Goal: Task Accomplishment & Management: Manage account settings

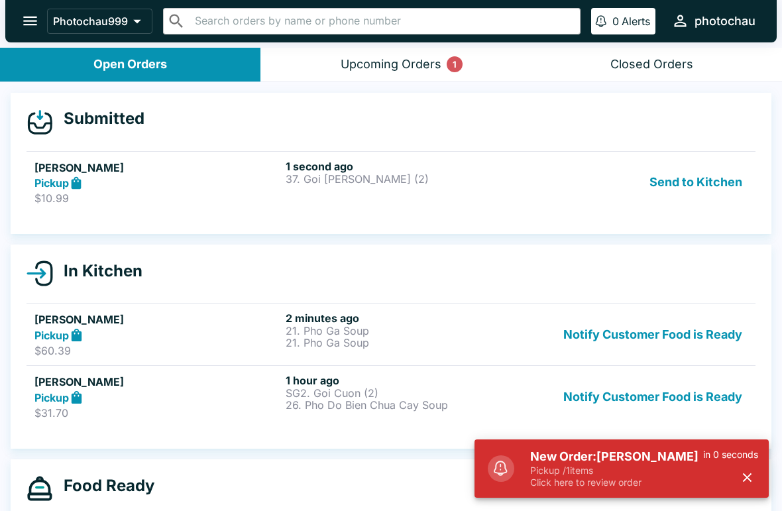
click at [664, 188] on button "Send to Kitchen" at bounding box center [695, 183] width 103 height 46
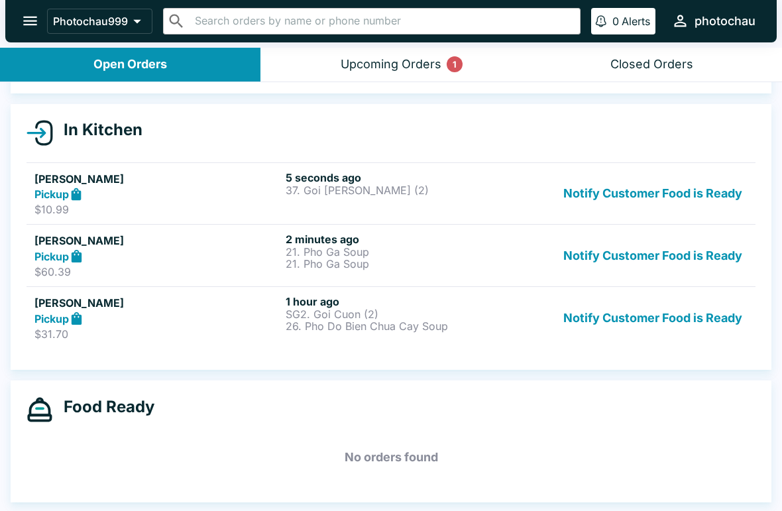
scroll to position [121, 0]
click at [655, 318] on button "Notify Customer Food is Ready" at bounding box center [652, 318] width 189 height 46
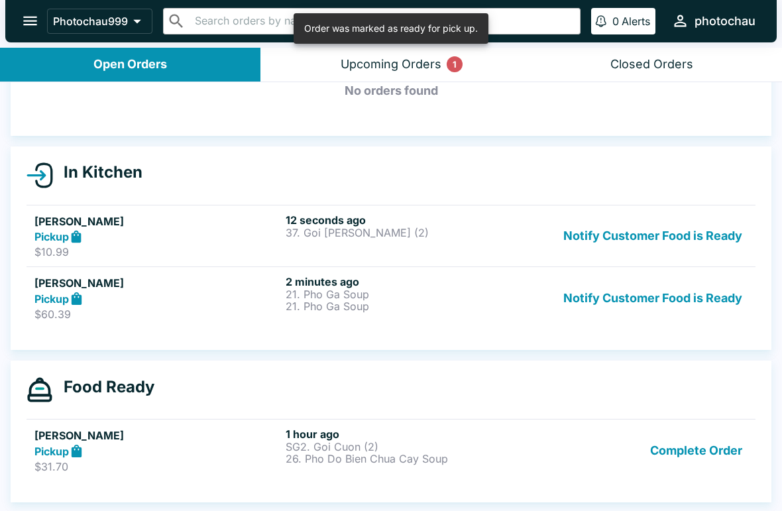
click at [713, 452] on button "Complete Order" at bounding box center [696, 450] width 103 height 46
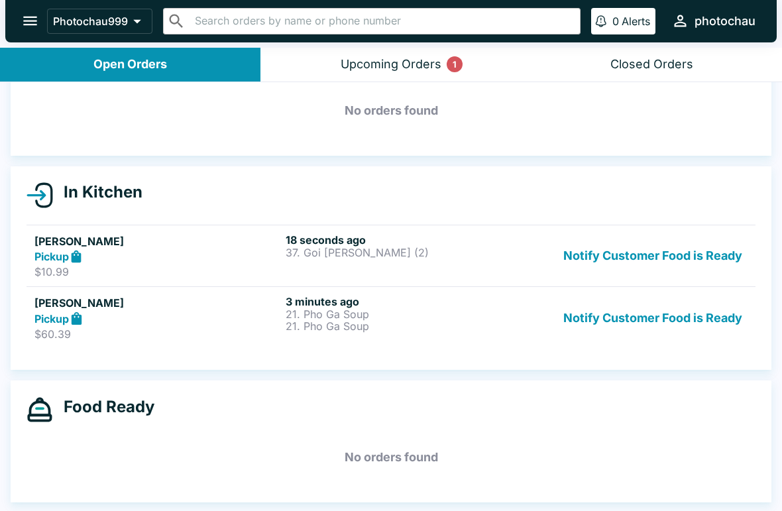
click at [641, 246] on button "Notify Customer Food is Ready" at bounding box center [652, 256] width 189 height 46
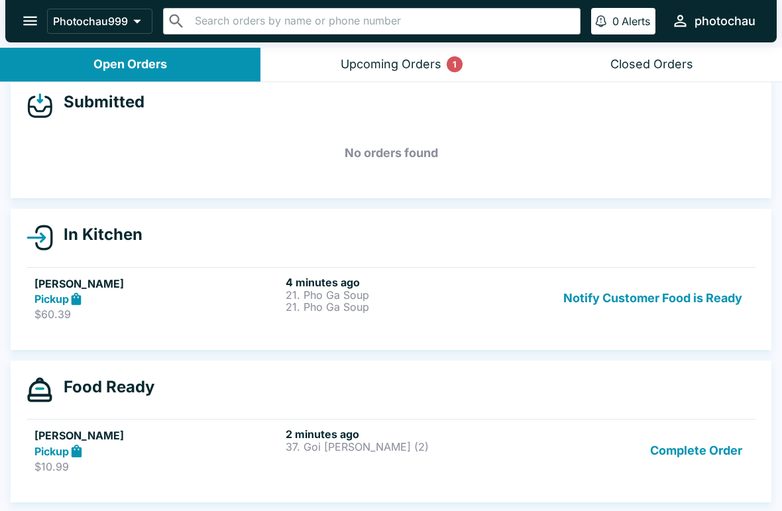
scroll to position [17, 0]
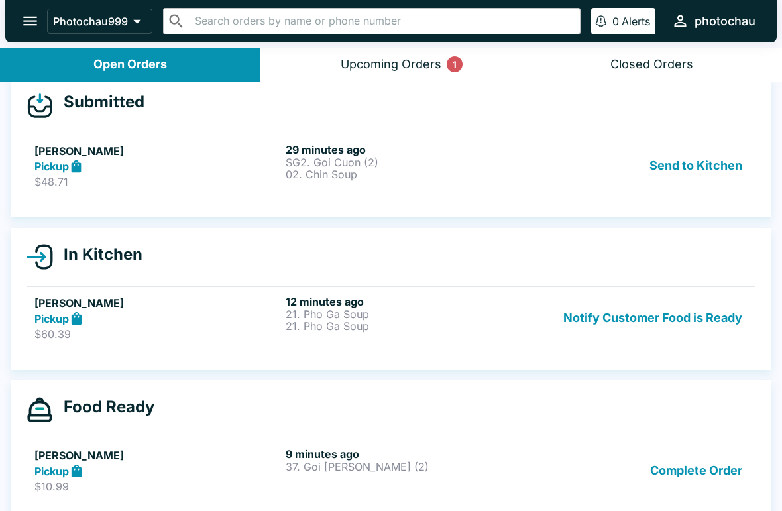
click at [678, 176] on button "Send to Kitchen" at bounding box center [695, 166] width 103 height 46
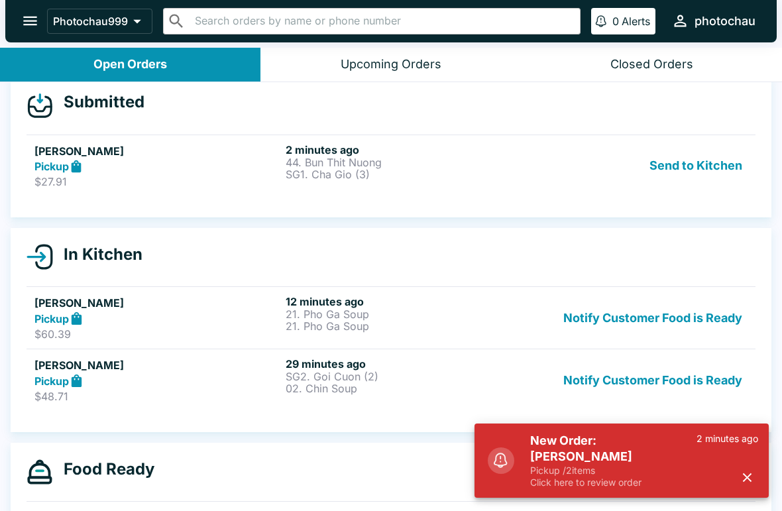
scroll to position [17, 0]
click at [652, 172] on button "Send to Kitchen" at bounding box center [695, 165] width 103 height 46
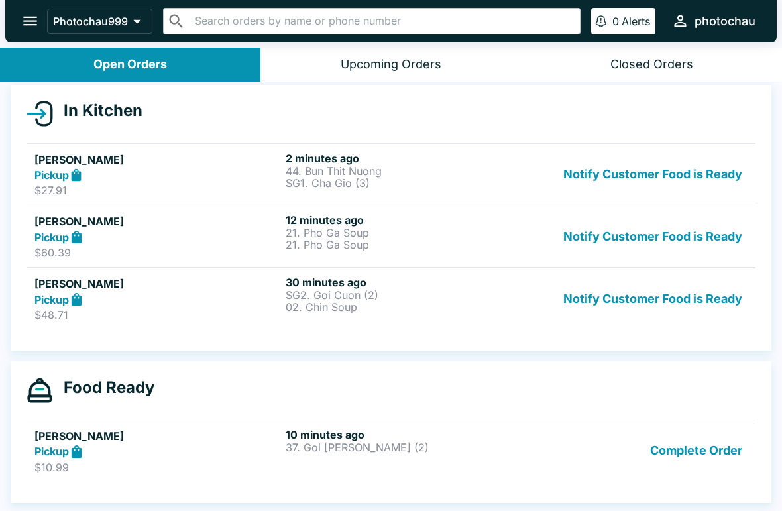
scroll to position [140, 0]
click at [601, 239] on button "Notify Customer Food is Ready" at bounding box center [652, 236] width 189 height 46
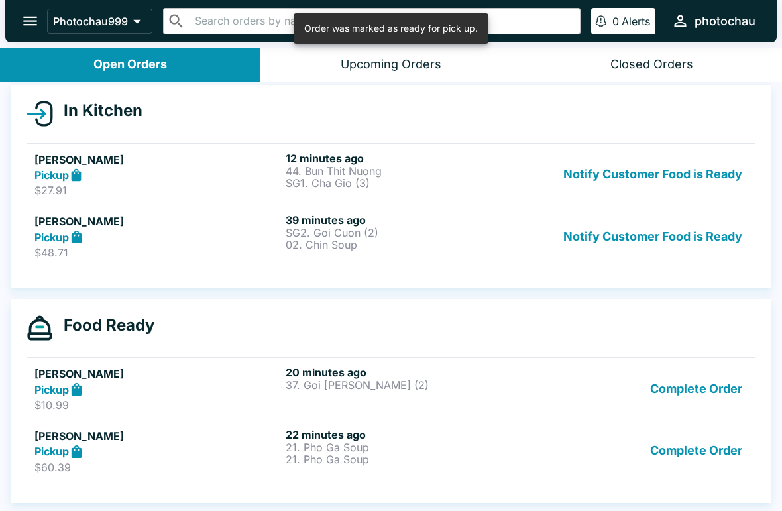
click at [623, 233] on button "Notify Customer Food is Ready" at bounding box center [652, 236] width 189 height 46
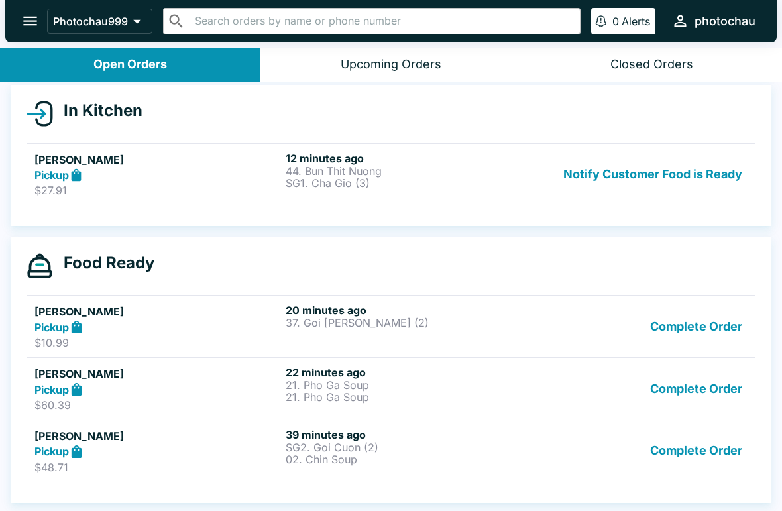
click at [635, 162] on button "Notify Customer Food is Ready" at bounding box center [652, 175] width 189 height 46
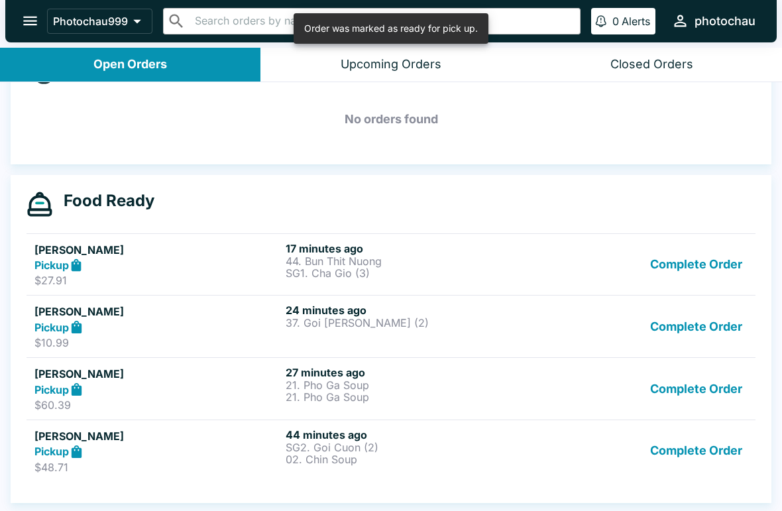
scroll to position [183, 0]
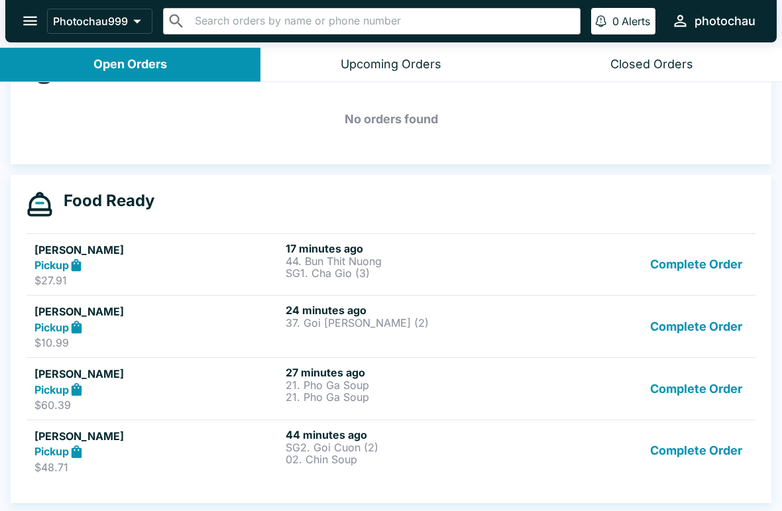
click at [704, 328] on button "Complete Order" at bounding box center [696, 326] width 103 height 46
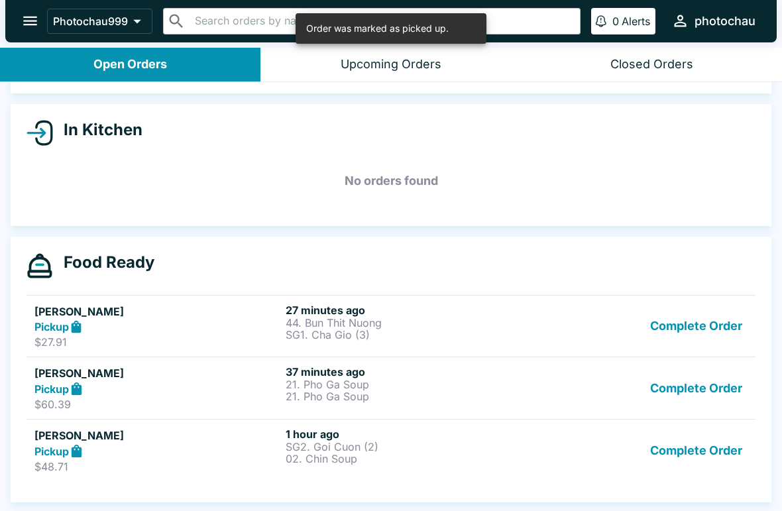
click at [701, 378] on button "Complete Order" at bounding box center [696, 388] width 103 height 46
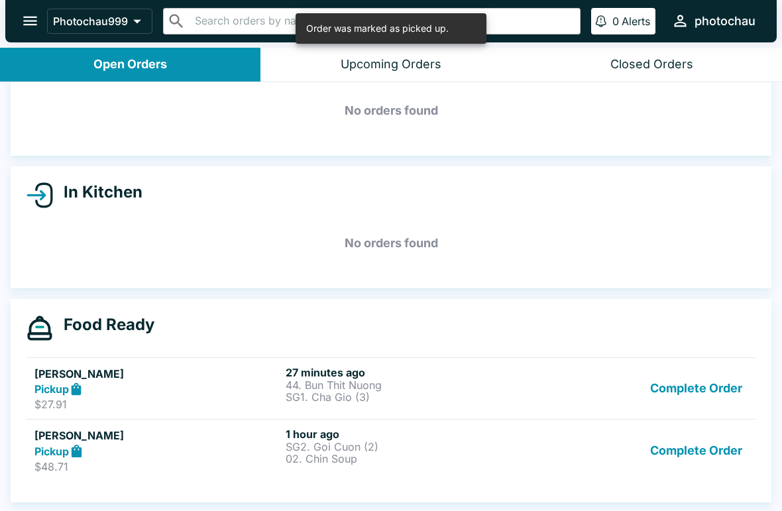
click at [680, 461] on button "Complete Order" at bounding box center [696, 450] width 103 height 46
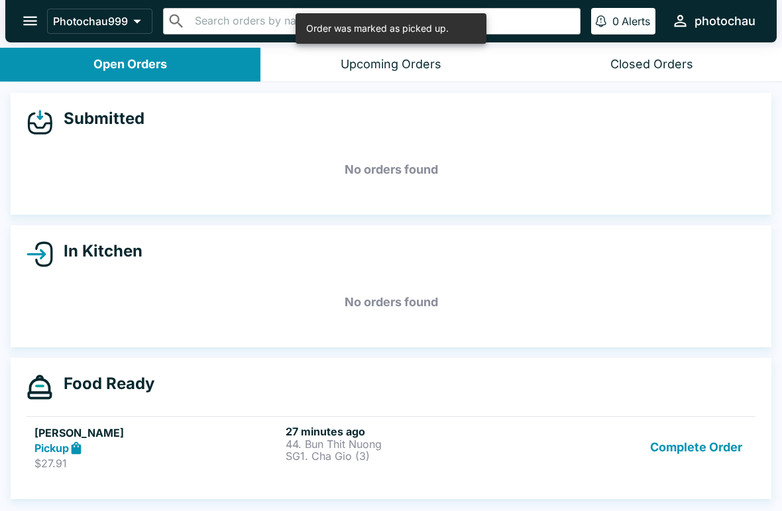
scroll to position [0, 0]
